Goal: Check status: Check status

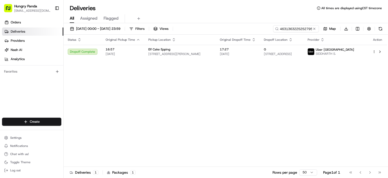
click at [294, 25] on div "[DATE] 00:00 - [DATE] 23:59 Filters Views 463136322525279537276 Map Download St…" at bounding box center [226, 101] width 324 height 156
click at [293, 28] on input "463136322525279537276" at bounding box center [288, 28] width 61 height 7
paste input "5245368605954746252183"
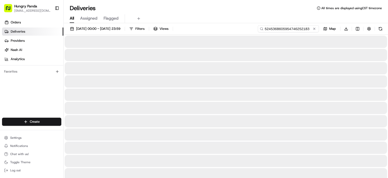
type input "5245368605954746252183"
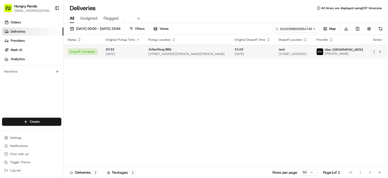
click at [308, 54] on span "[STREET_ADDRESS]" at bounding box center [294, 54] width 30 height 4
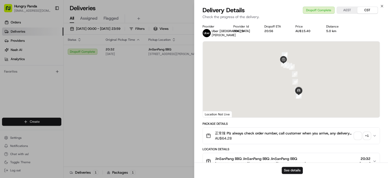
click at [366, 139] on div "+ 1" at bounding box center [366, 135] width 7 height 7
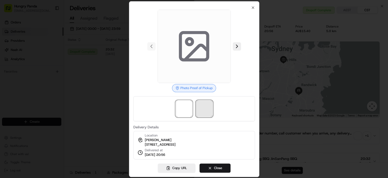
click at [207, 107] on span at bounding box center [204, 109] width 16 height 16
